Goal: Information Seeking & Learning: Learn about a topic

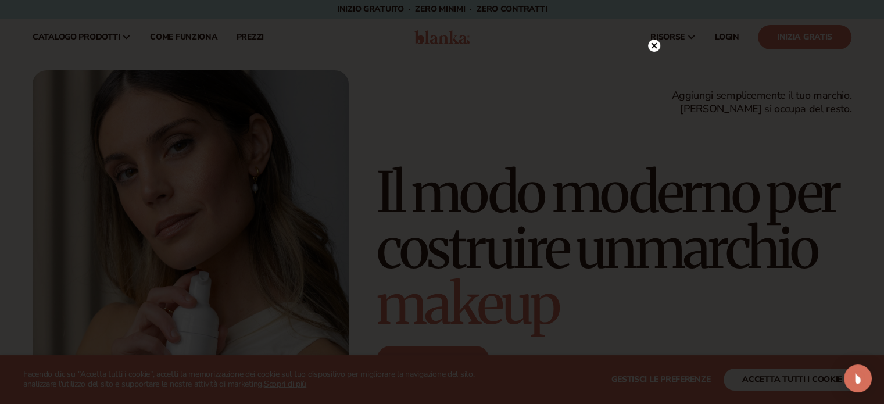
click at [650, 42] on circle at bounding box center [654, 46] width 12 height 12
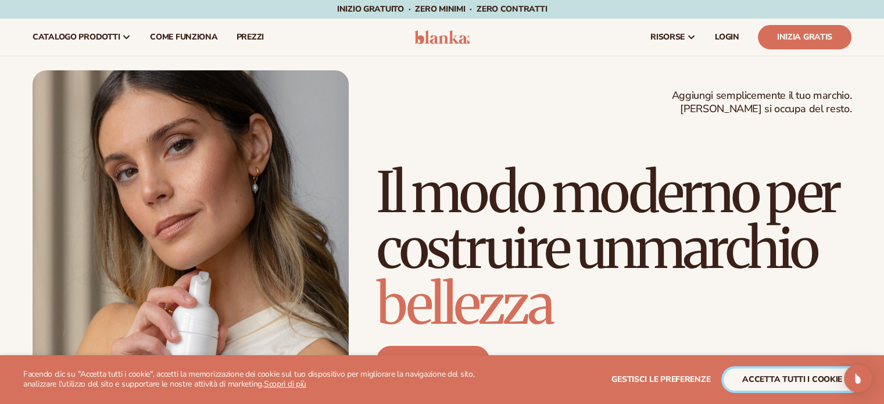
click at [758, 379] on font "accetta tutti i cookie" at bounding box center [792, 379] width 100 height 11
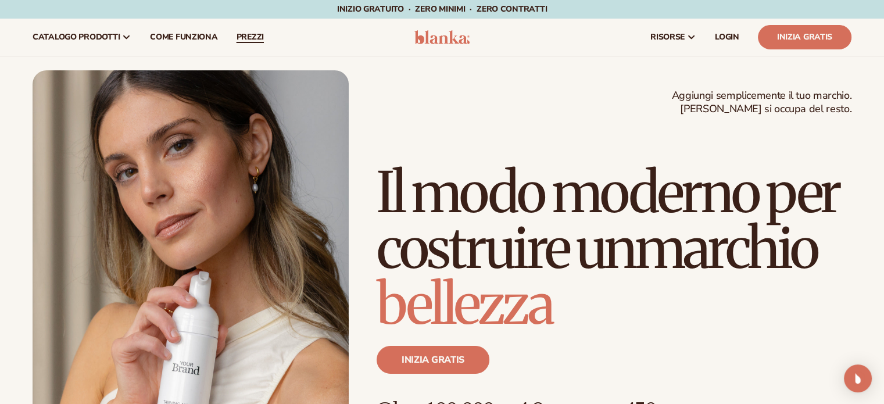
click at [242, 33] on font "prezzi" at bounding box center [250, 36] width 27 height 11
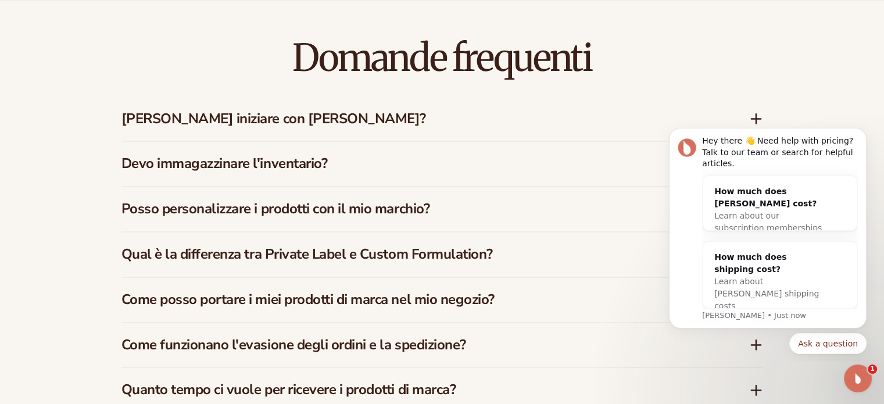
scroll to position [1686, 0]
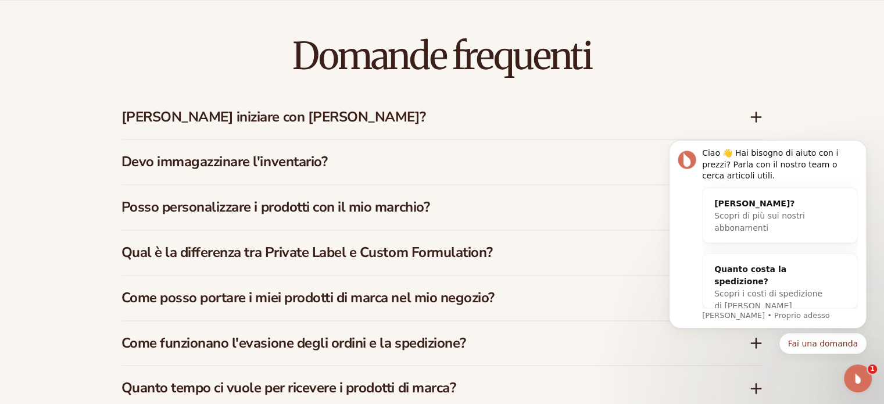
click at [588, 151] on div "Devo immagazzinare l'inventario?" at bounding box center [442, 161] width 642 height 45
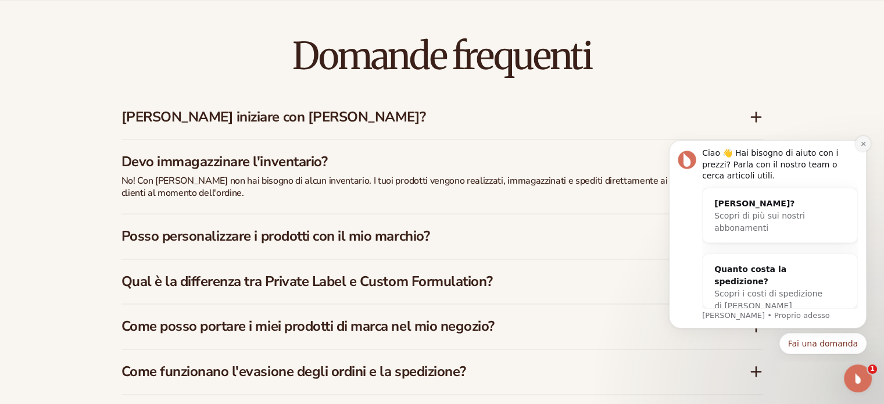
click at [867, 141] on button "Ignora notifica" at bounding box center [863, 143] width 15 height 15
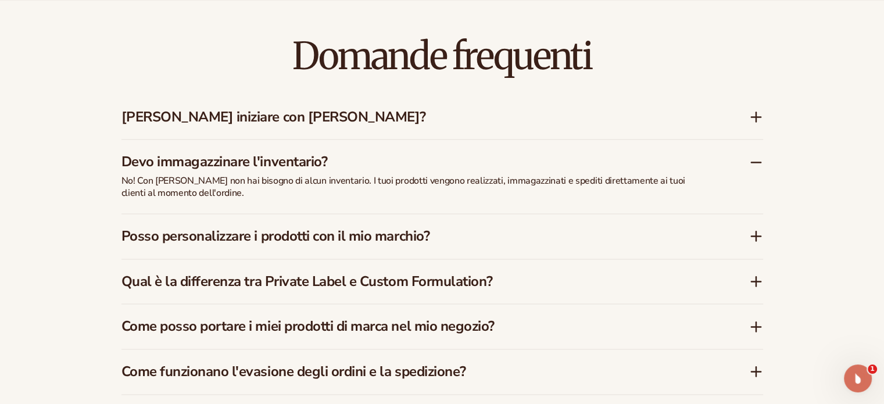
click at [667, 169] on h3 "Devo immagazzinare l'inventario?" at bounding box center [417, 161] width 593 height 17
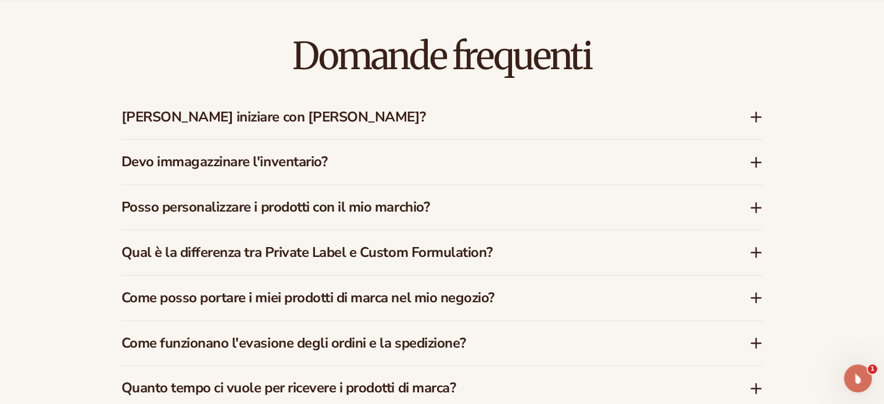
click at [664, 203] on h3 "Posso personalizzare i prodotti con il mio marchio?" at bounding box center [417, 207] width 593 height 17
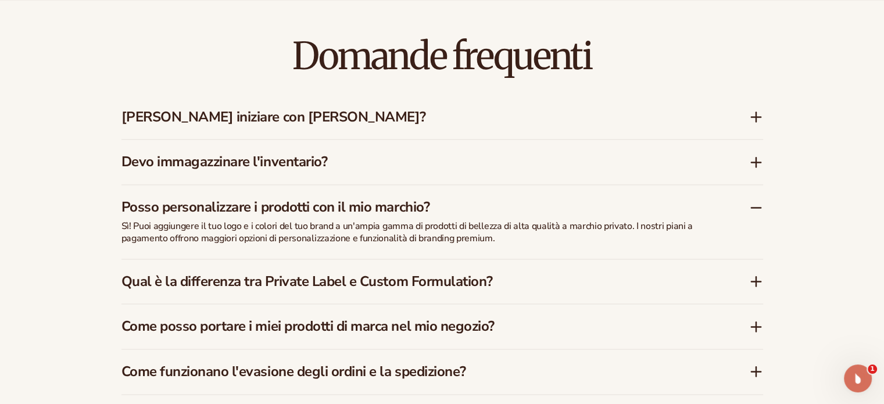
click at [688, 188] on div "Posso personalizzare i prodotti con il mio marchio?" at bounding box center [442, 202] width 642 height 35
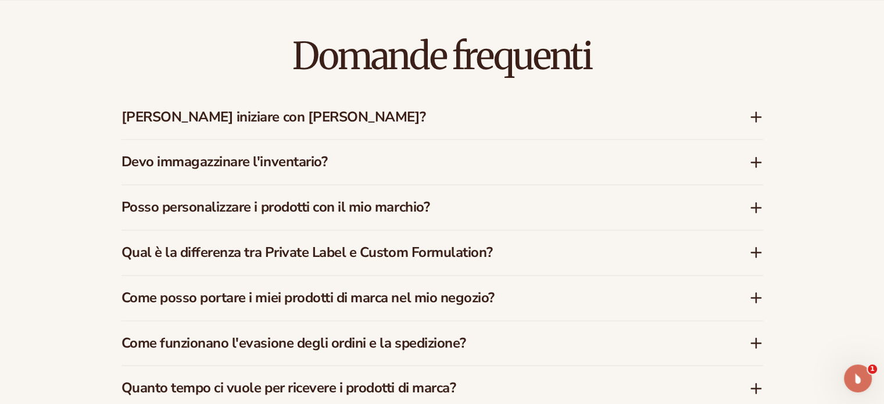
click at [687, 290] on h3 "Come posso portare i miei prodotti di marca nel mio negozio?" at bounding box center [417, 297] width 593 height 17
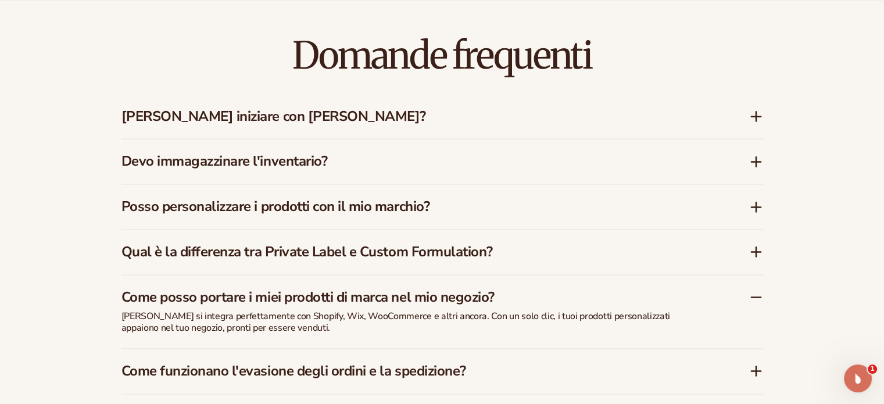
scroll to position [1802, 0]
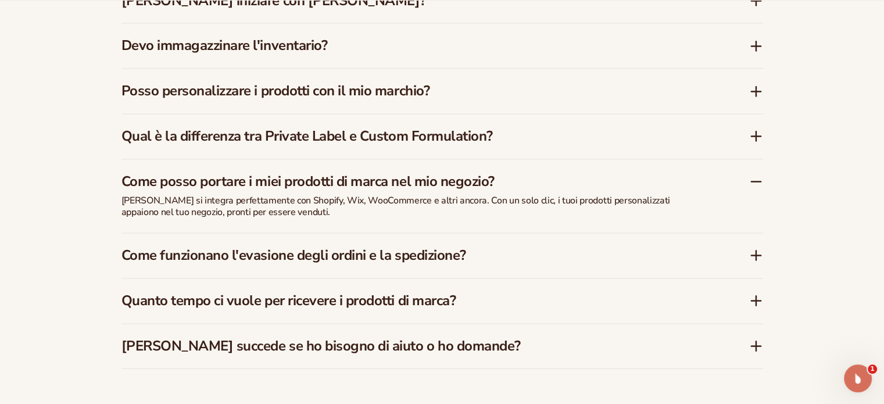
click at [657, 184] on h3 "Come posso portare i miei prodotti di marca nel mio negozio?" at bounding box center [417, 181] width 593 height 17
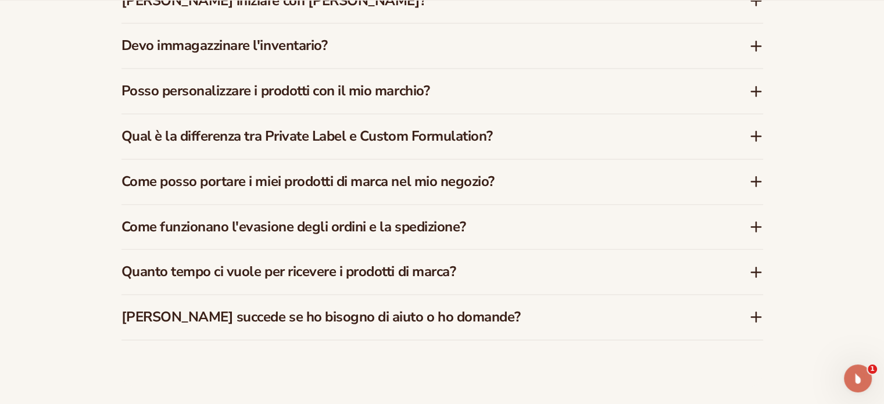
click at [640, 232] on h3 "Come funzionano l'evasione degli ordini e la spedizione?" at bounding box center [417, 227] width 593 height 17
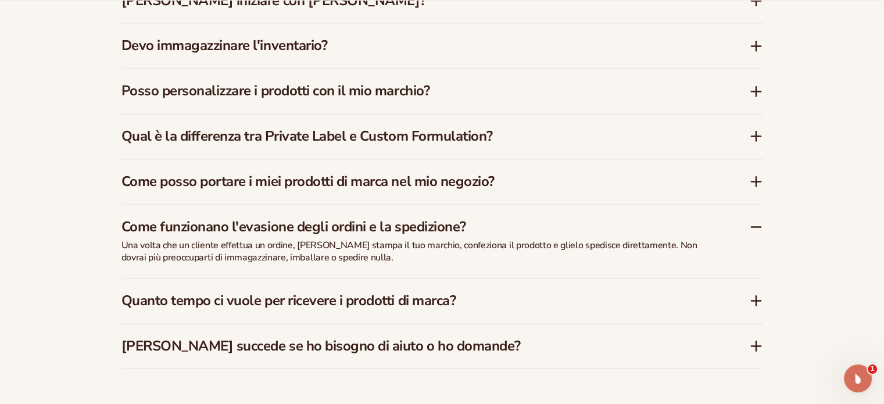
click at [583, 306] on h3 "Quanto tempo ci vuole per ricevere i prodotti di marca?" at bounding box center [417, 300] width 593 height 17
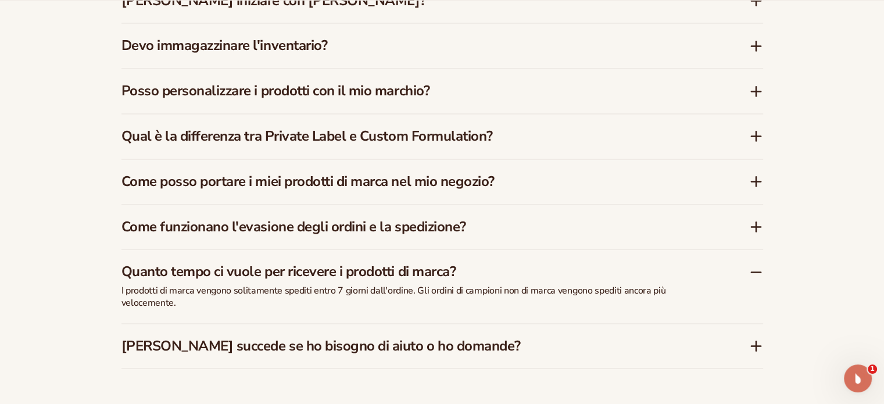
click at [589, 283] on div "Quanto tempo ci vuole per ricevere i prodotti di marca?" at bounding box center [442, 266] width 642 height 35
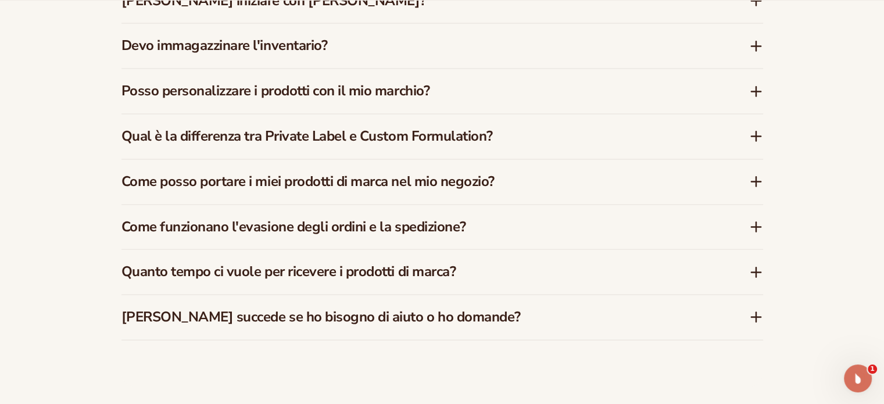
click at [595, 241] on div "Come funzionano l'evasione degli ordini e la spedizione?" at bounding box center [442, 227] width 642 height 45
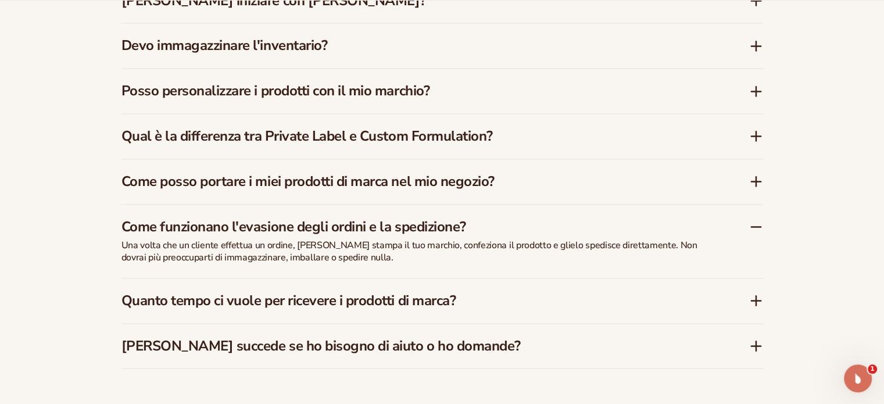
click at [597, 237] on div "Come funzionano l'evasione degli ordini e la spedizione?" at bounding box center [442, 222] width 642 height 35
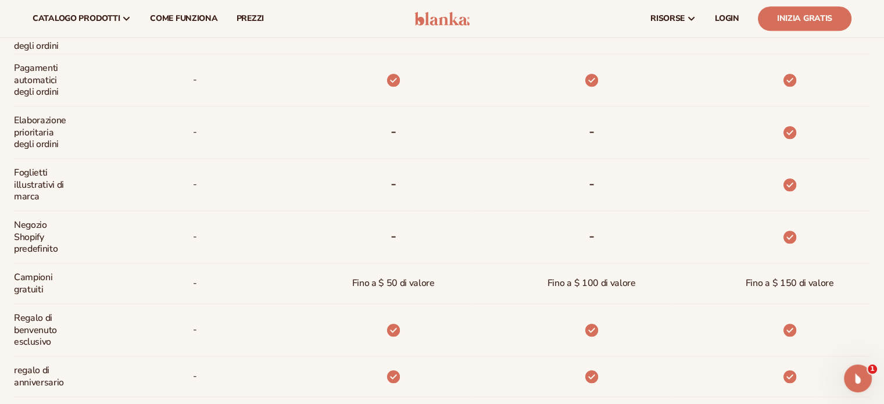
scroll to position [639, 0]
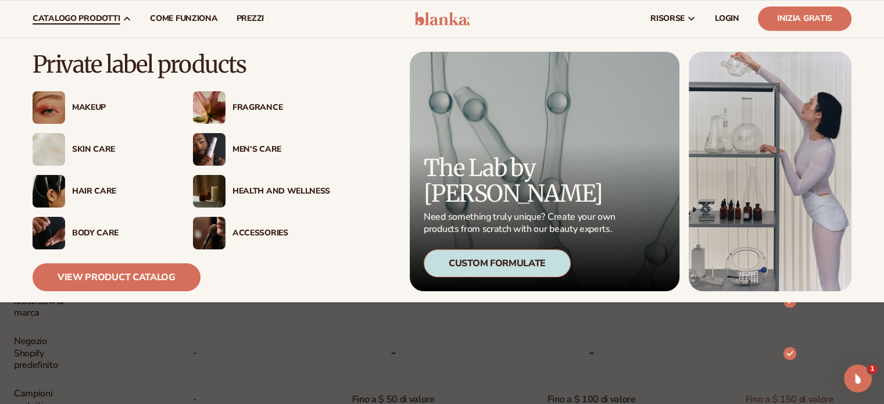
click at [71, 12] on link "catalogo prodotti" at bounding box center [81, 18] width 117 height 37
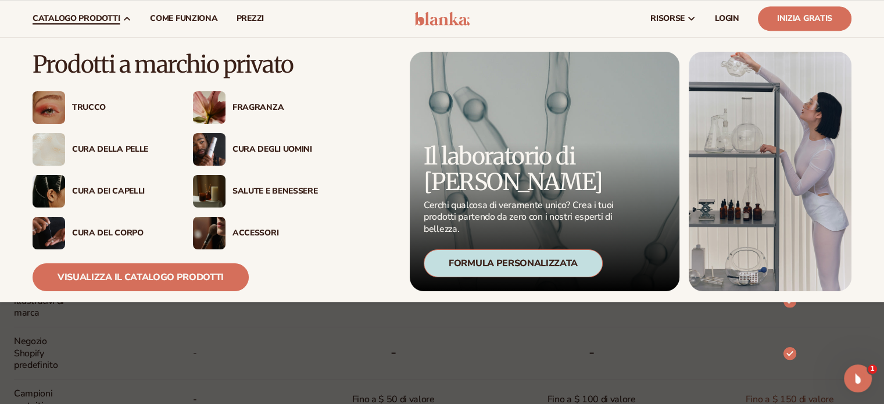
click at [112, 149] on font "Cura della pelle" at bounding box center [110, 149] width 76 height 11
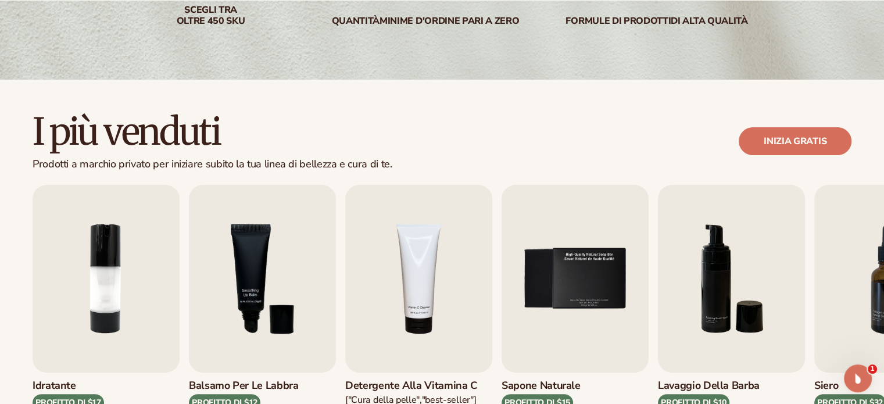
scroll to position [349, 0]
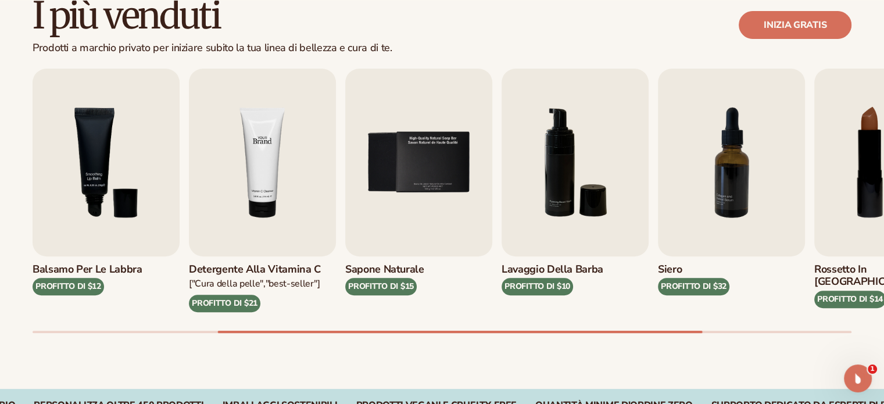
click at [290, 201] on img "4 / 9" at bounding box center [262, 163] width 147 height 188
click at [279, 152] on img "4 / 9" at bounding box center [262, 163] width 147 height 188
click at [274, 148] on img "4 / 9" at bounding box center [262, 163] width 147 height 188
click at [267, 103] on img "4 / 9" at bounding box center [262, 163] width 147 height 188
click at [244, 269] on font "Detergente alla vitamina C" at bounding box center [255, 269] width 132 height 14
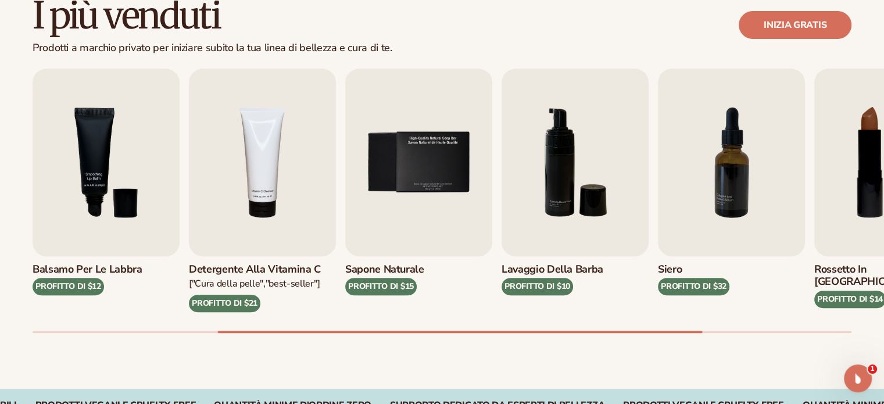
click at [246, 279] on font "["Cura della pelle","Best-seller"]" at bounding box center [254, 283] width 131 height 13
click at [227, 305] on font "PROFITTO DI $21" at bounding box center [225, 303] width 66 height 11
click at [268, 182] on img "4 / 9" at bounding box center [262, 163] width 147 height 188
click at [267, 182] on img "4 / 9" at bounding box center [262, 163] width 147 height 188
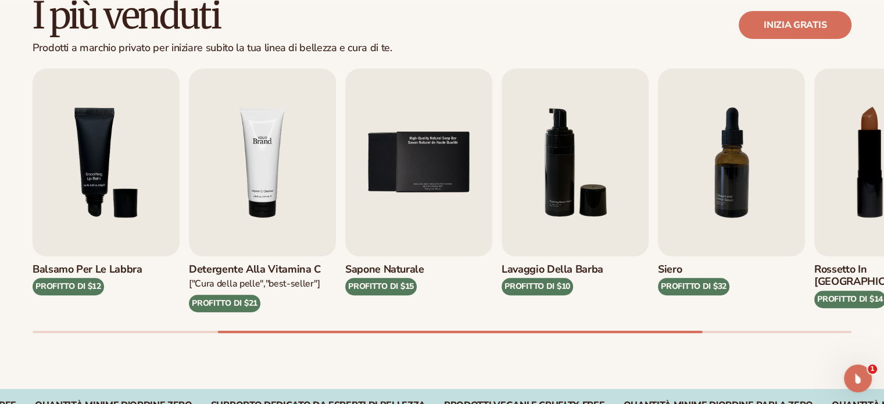
click at [265, 180] on img "4 / 9" at bounding box center [262, 163] width 147 height 188
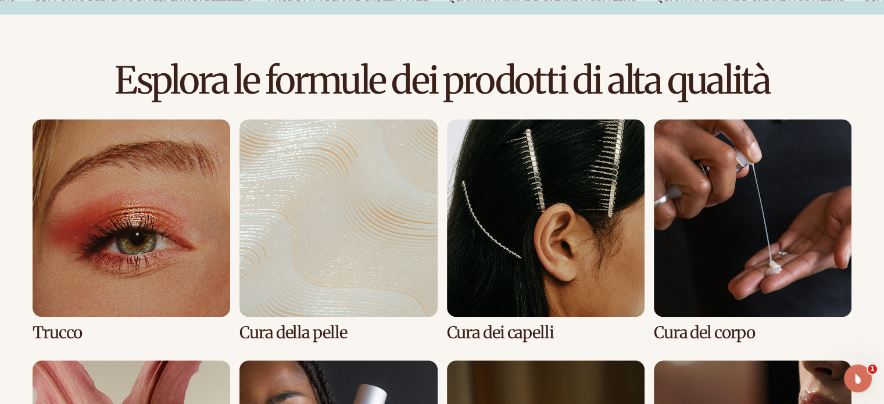
scroll to position [988, 0]
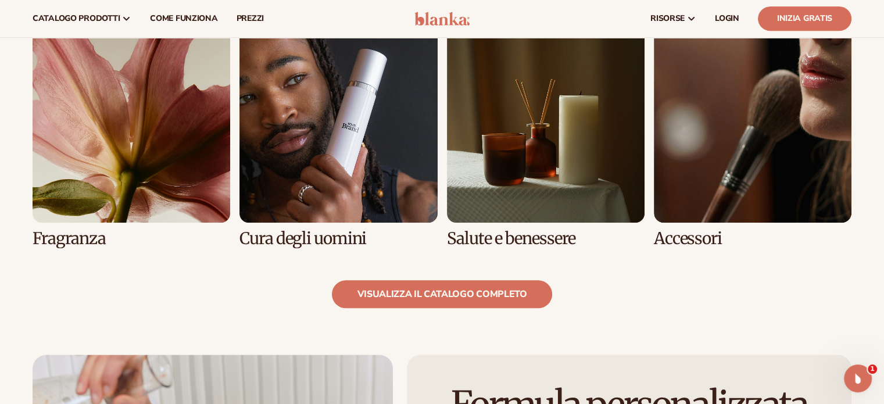
scroll to position [1104, 0]
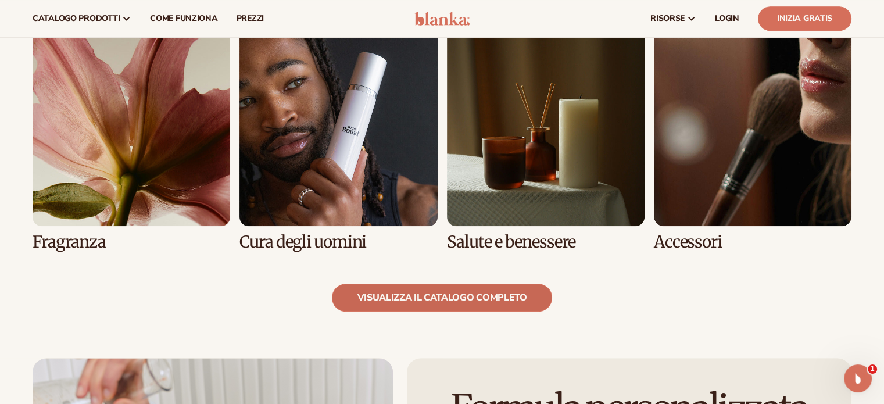
click at [435, 301] on font "visualizza il catalogo completo" at bounding box center [442, 297] width 170 height 13
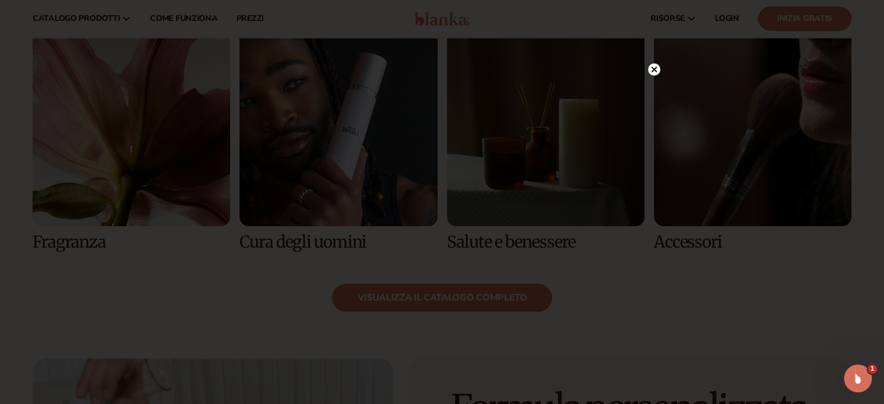
click at [651, 71] on circle at bounding box center [654, 69] width 12 height 12
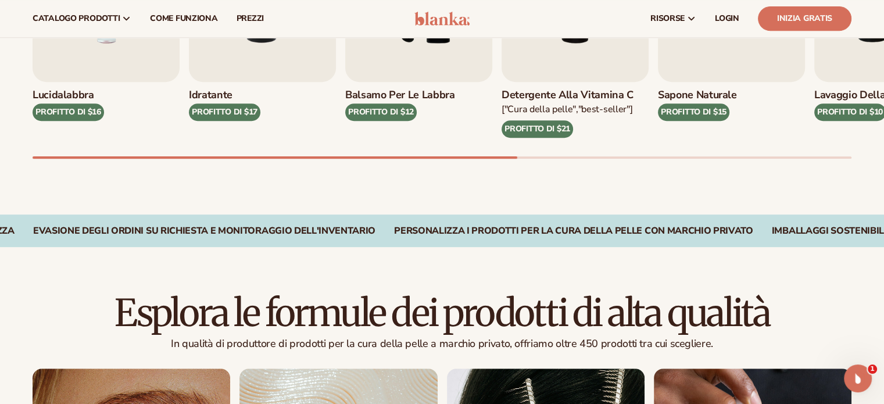
scroll to position [232, 0]
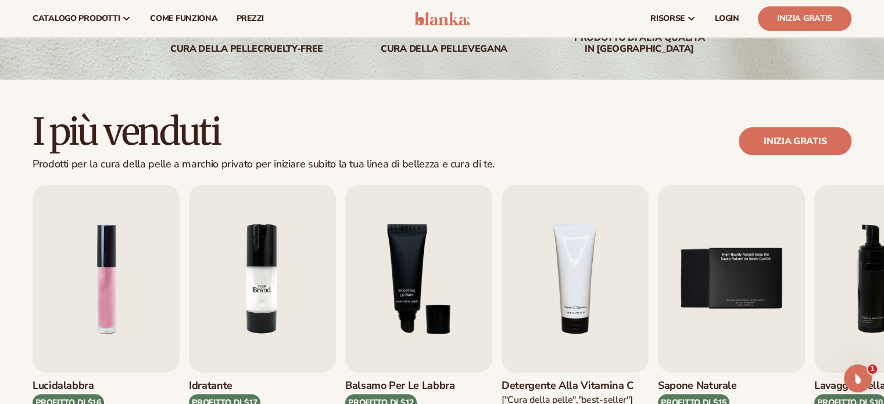
click at [264, 254] on img "2 / 9" at bounding box center [262, 279] width 147 height 188
click at [286, 252] on img "2 / 9" at bounding box center [262, 279] width 147 height 188
click at [285, 253] on img "2 / 9" at bounding box center [262, 279] width 147 height 188
click at [225, 397] on font "PROFITTO DI $17" at bounding box center [225, 402] width 66 height 11
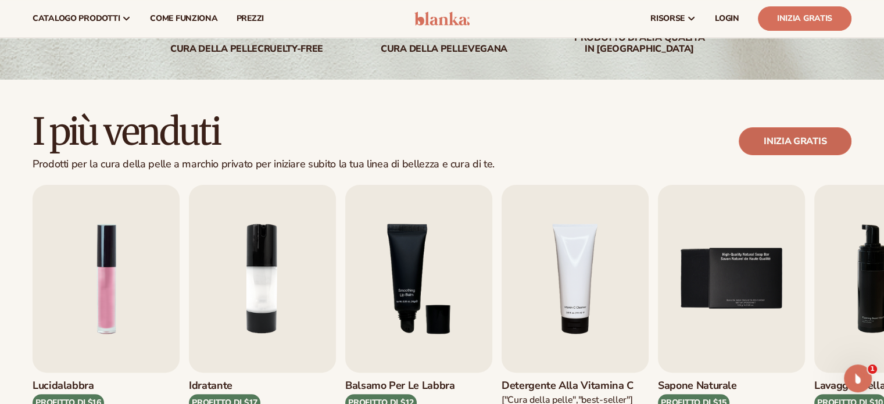
click at [826, 137] on font "Inizia gratis" at bounding box center [795, 141] width 63 height 13
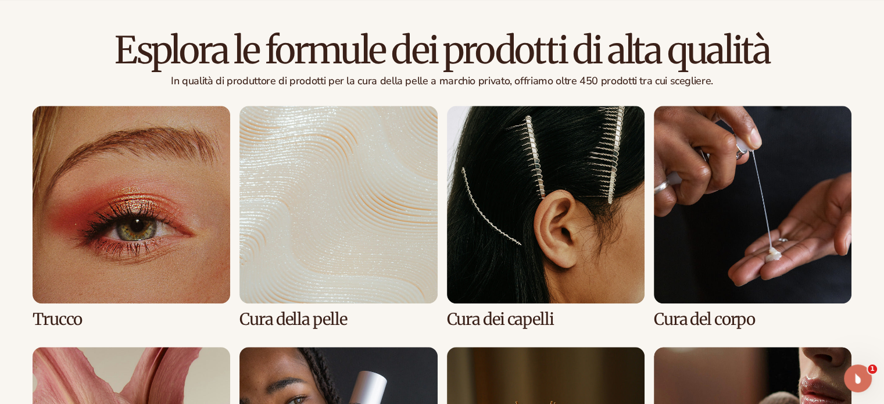
scroll to position [1076, 0]
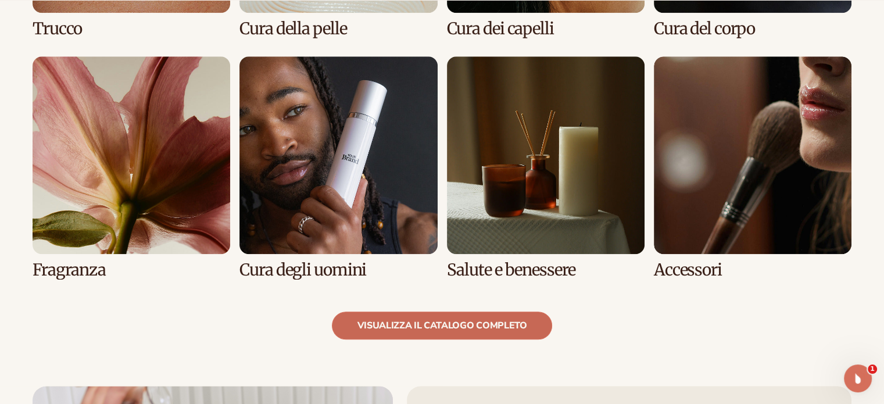
click at [433, 323] on font "visualizza il catalogo completo" at bounding box center [442, 325] width 170 height 13
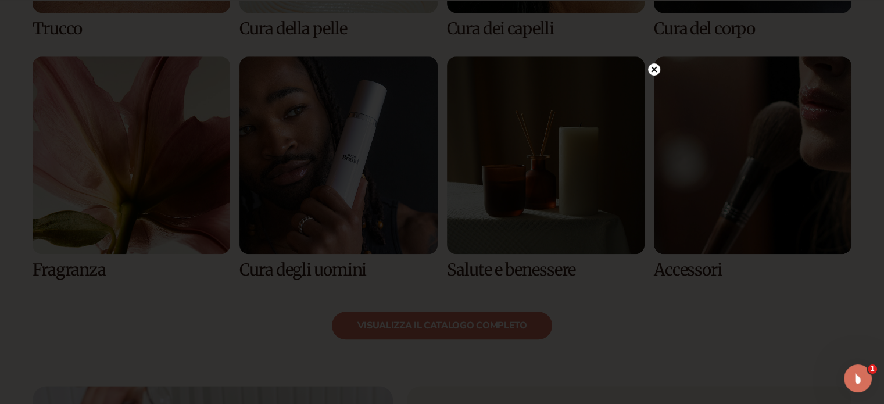
click at [654, 69] on icon at bounding box center [654, 69] width 12 height 12
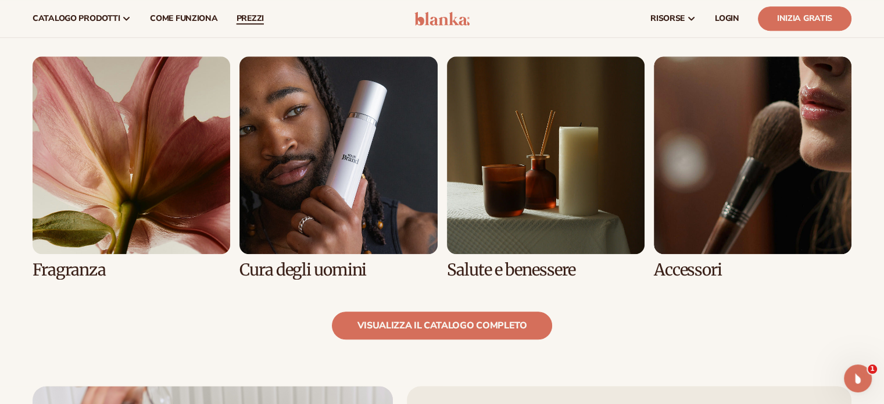
scroll to position [844, 0]
